Goal: Information Seeking & Learning: Check status

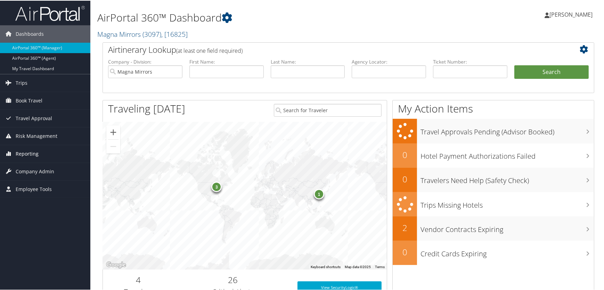
click at [26, 151] on span "Reporting" at bounding box center [27, 153] width 23 height 17
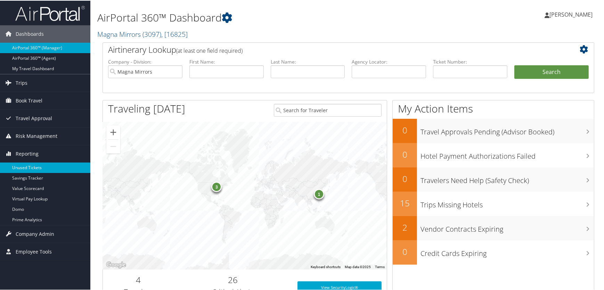
click at [31, 164] on link "Unused Tickets" at bounding box center [45, 167] width 90 height 10
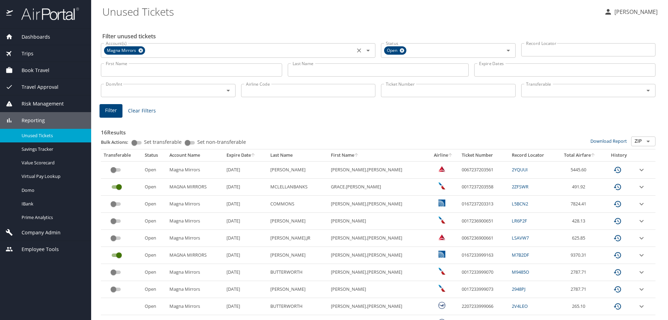
click at [138, 49] on icon at bounding box center [140, 51] width 5 height 8
click at [140, 49] on input "Account(s)" at bounding box center [228, 49] width 250 height 9
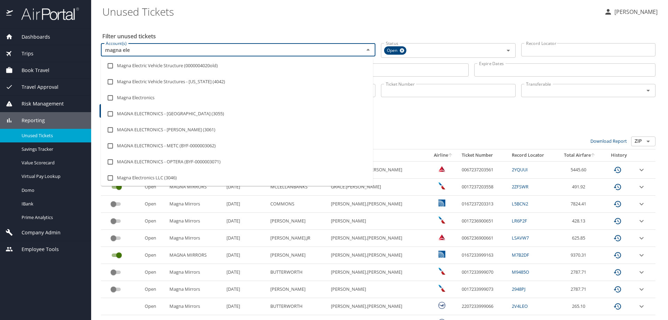
type input "magna elec"
click at [109, 113] on input "checkbox" at bounding box center [110, 113] width 13 height 13
checkbox input "true"
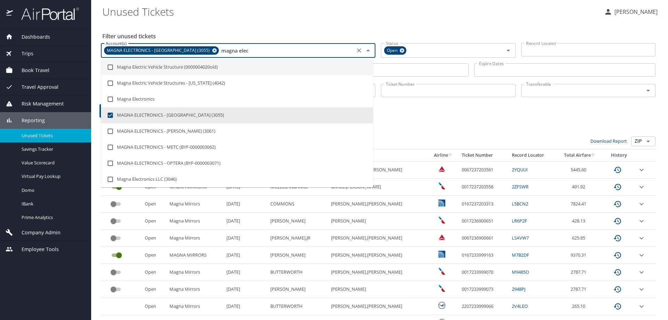
type input "magna elec"
click at [383, 70] on input "Last Name" at bounding box center [378, 69] width 181 height 13
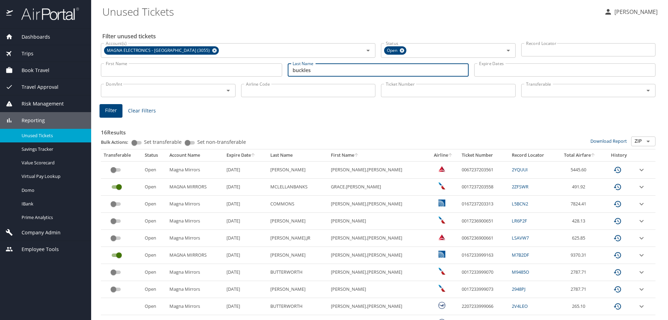
click at [109, 110] on span "Filter" at bounding box center [111, 110] width 12 height 9
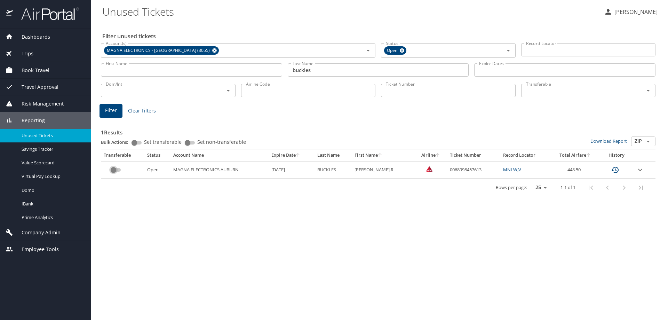
click at [119, 170] on input "custom pagination table" at bounding box center [113, 170] width 25 height 8
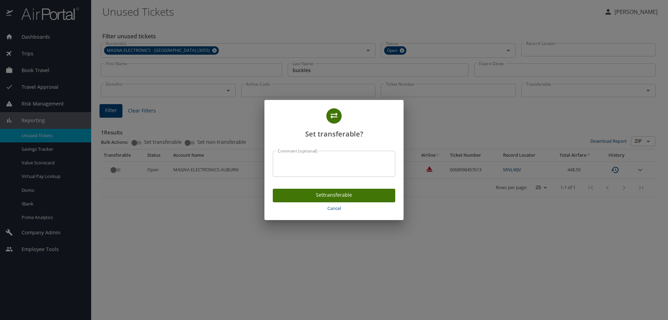
click at [338, 193] on span "Set transferable" at bounding box center [333, 195] width 111 height 9
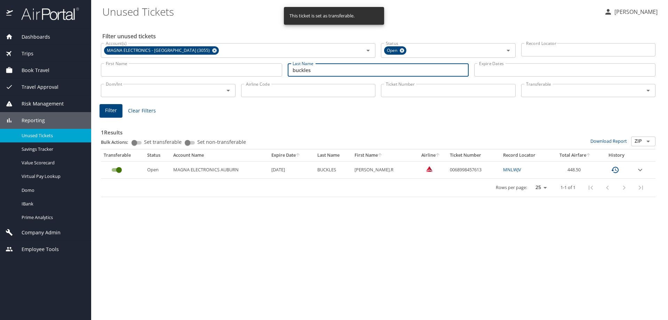
drag, startPoint x: 338, startPoint y: 72, endPoint x: 216, endPoint y: 78, distance: 122.2
click at [216, 78] on div "First Name First Name Last Name buckles Last Name Expire Dates Expire Dates" at bounding box center [378, 70] width 560 height 25
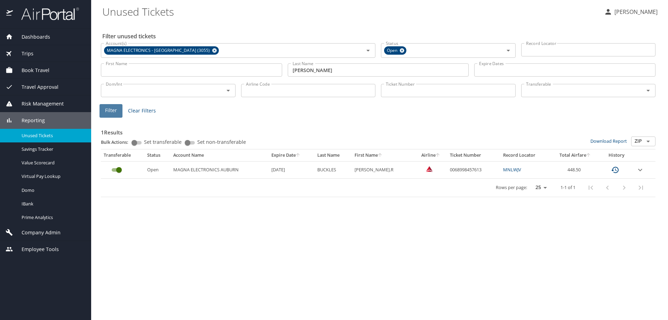
click at [113, 111] on span "Filter" at bounding box center [111, 110] width 12 height 9
click at [121, 169] on input "custom pagination table" at bounding box center [113, 170] width 25 height 8
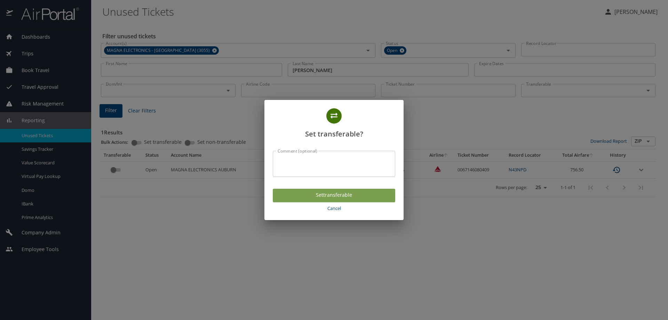
click at [303, 193] on span "Set transferable" at bounding box center [333, 195] width 111 height 9
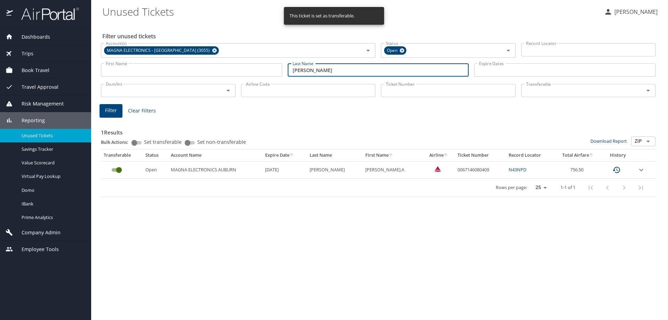
drag, startPoint x: 312, startPoint y: 69, endPoint x: 226, endPoint y: 70, distance: 85.5
click at [227, 70] on div "First Name First Name Last Name miller Last Name Expire Dates Expire Dates" at bounding box center [378, 70] width 560 height 25
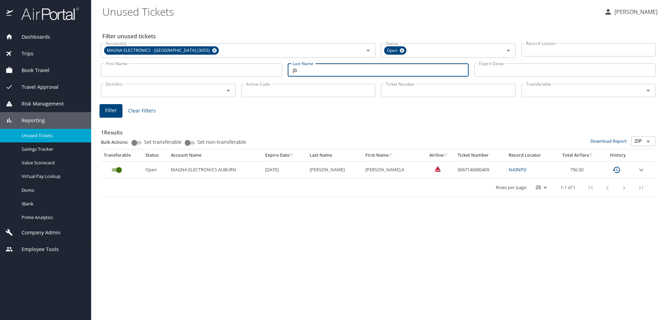
type input "j"
type input "buckles"
click at [110, 112] on span "Filter" at bounding box center [111, 110] width 12 height 9
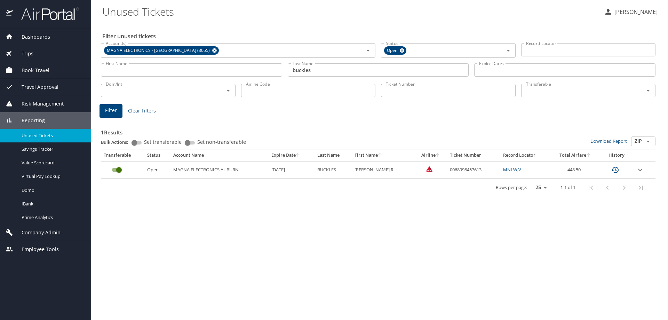
click at [28, 51] on span "Trips" at bounding box center [23, 54] width 21 height 8
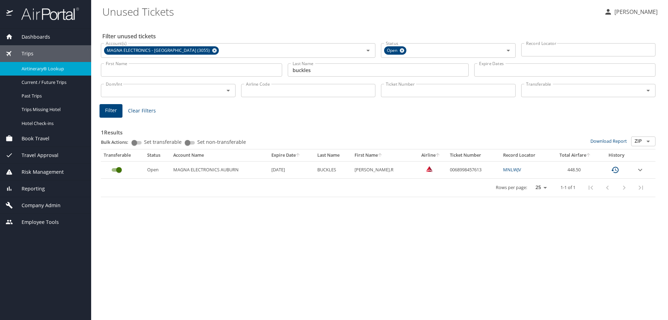
click at [39, 69] on span "Airtinerary® Lookup" at bounding box center [52, 68] width 61 height 7
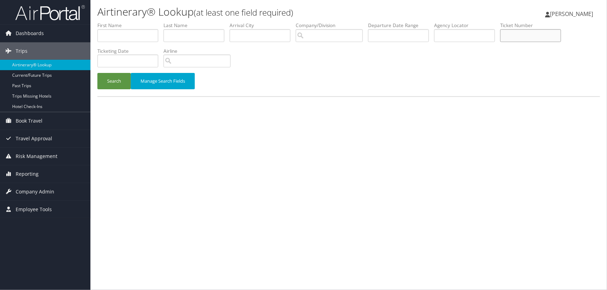
click at [530, 38] on input "text" at bounding box center [530, 35] width 61 height 13
type input "0167237203429"
click at [109, 79] on button "Search" at bounding box center [113, 81] width 33 height 16
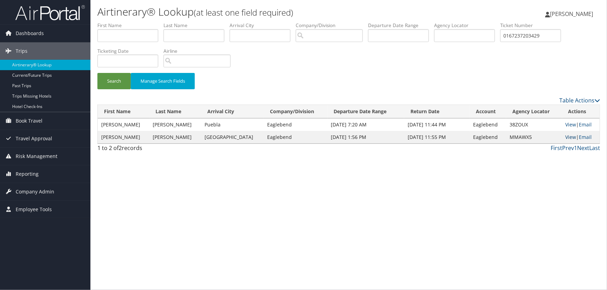
click at [567, 135] on link "View" at bounding box center [570, 137] width 11 height 7
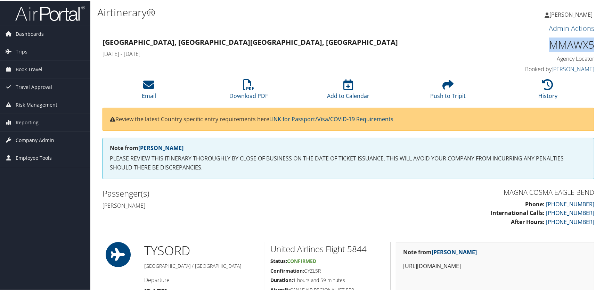
drag, startPoint x: 593, startPoint y: 43, endPoint x: 542, endPoint y: 44, distance: 50.4
click at [542, 44] on div "MMAWX5 Agency Locator Agency Locator MMAWX5 Booked by Kathy Stachnik Booked by …" at bounding box center [537, 55] width 126 height 40
copy h1 "MMAWX5"
